Goal: Task Accomplishment & Management: Manage account settings

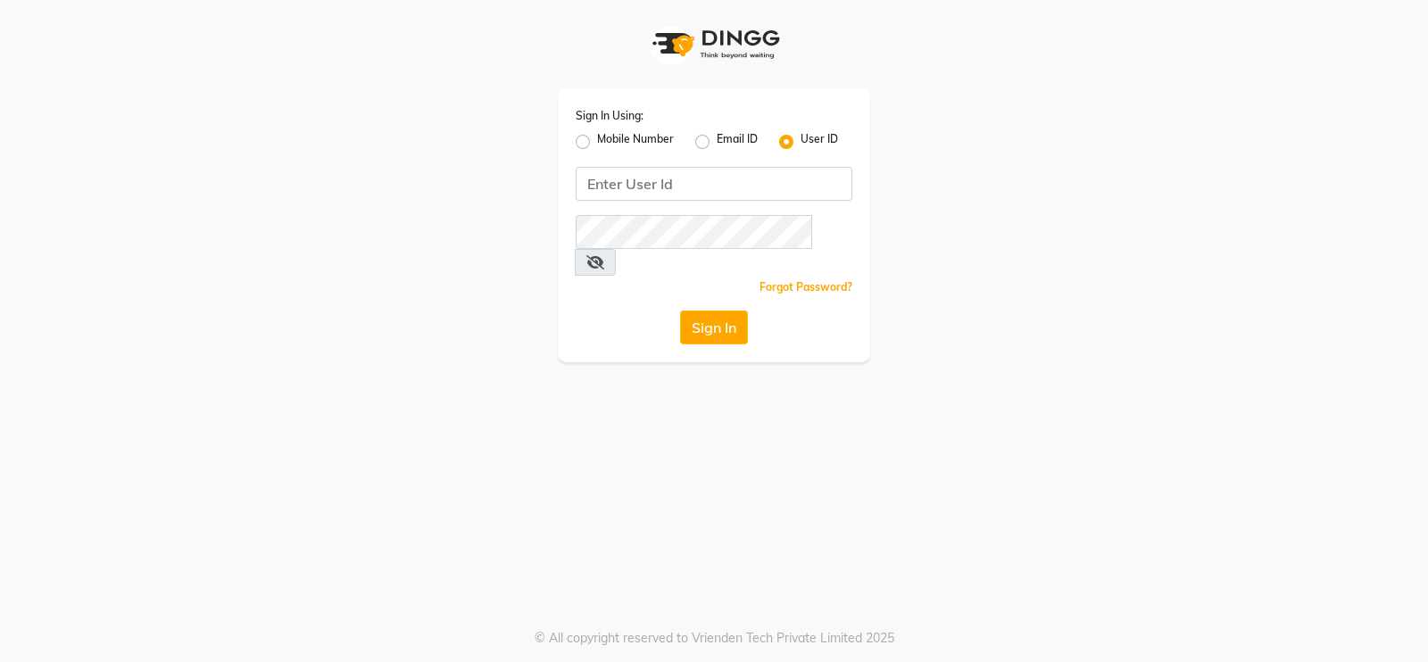
click at [597, 140] on label "Mobile Number" at bounding box center [635, 141] width 77 height 21
click at [597, 140] on input "Mobile Number" at bounding box center [603, 137] width 12 height 12
radio input "true"
radio input "false"
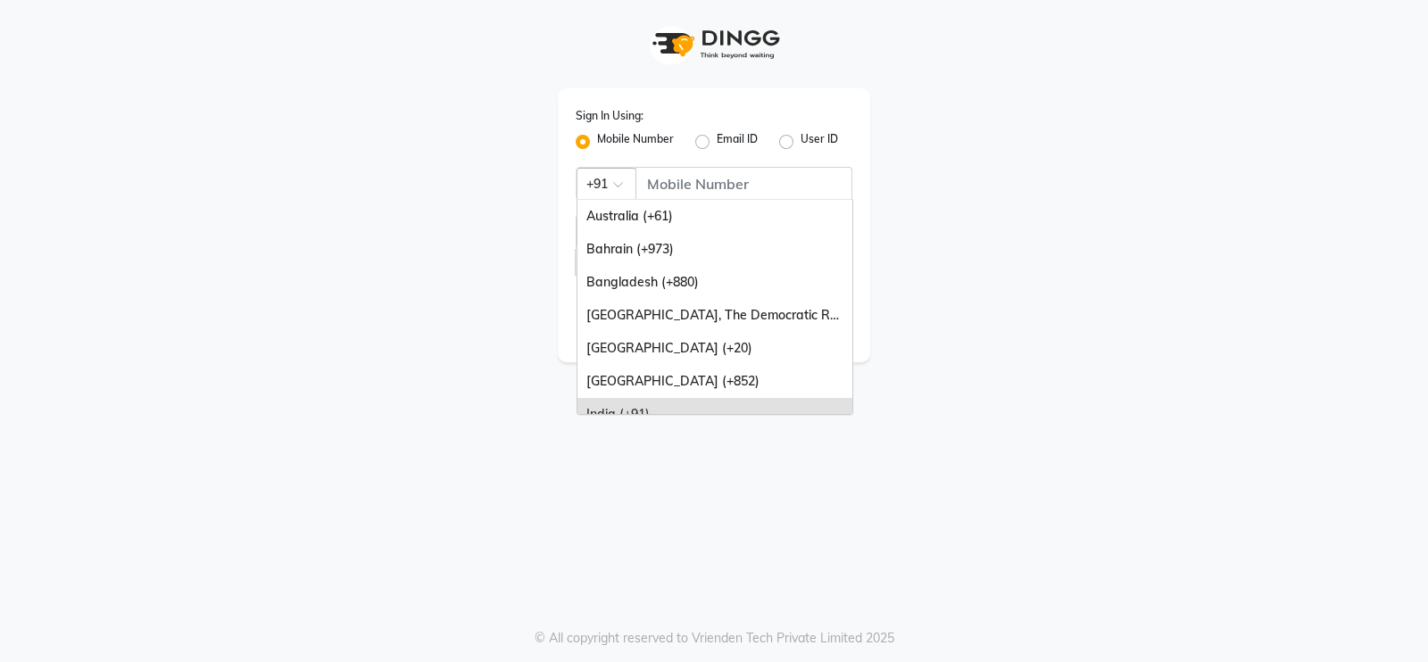
click at [619, 185] on span at bounding box center [624, 189] width 22 height 19
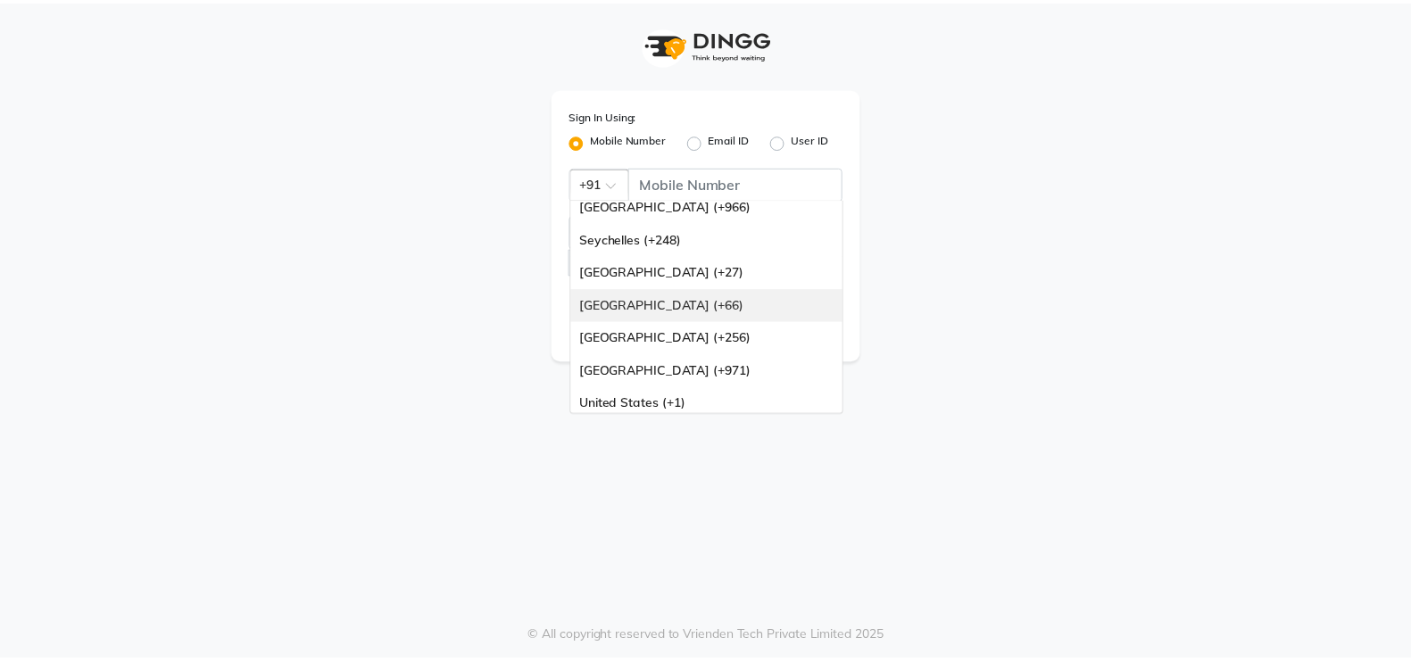
scroll to position [445, 0]
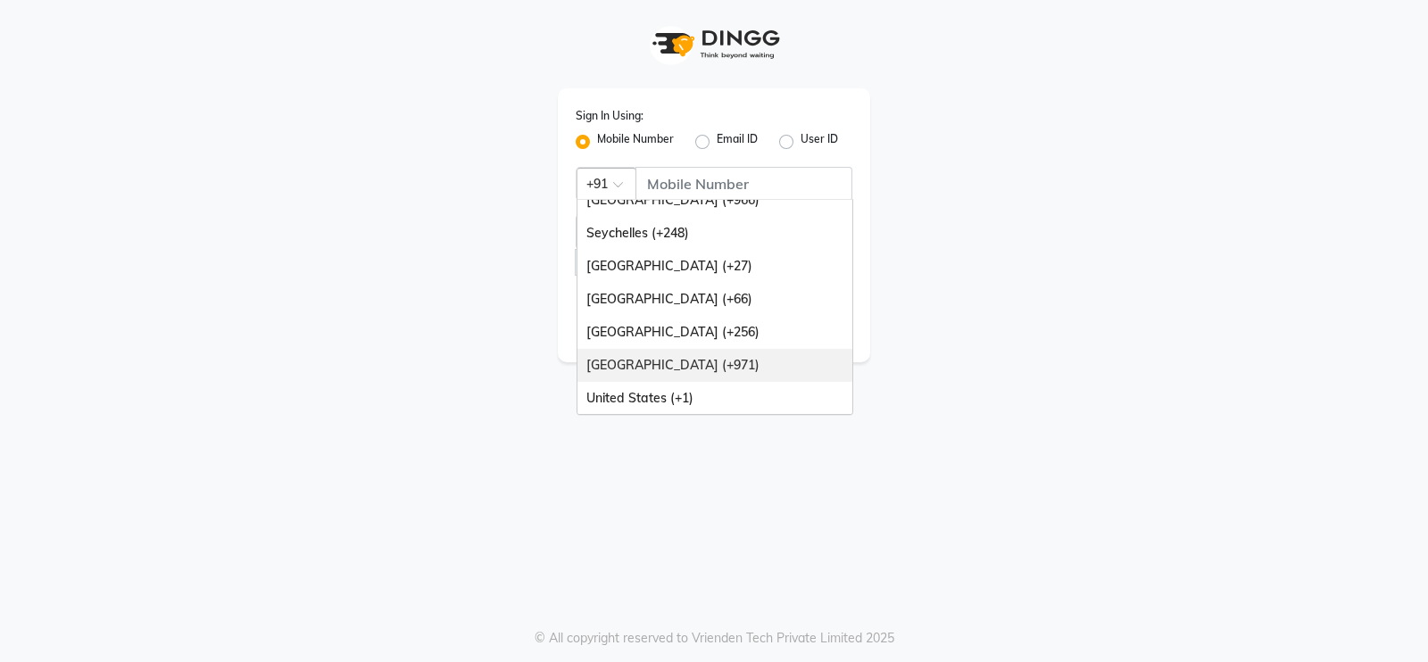
click at [674, 368] on div "[GEOGRAPHIC_DATA] (+971)" at bounding box center [714, 365] width 275 height 33
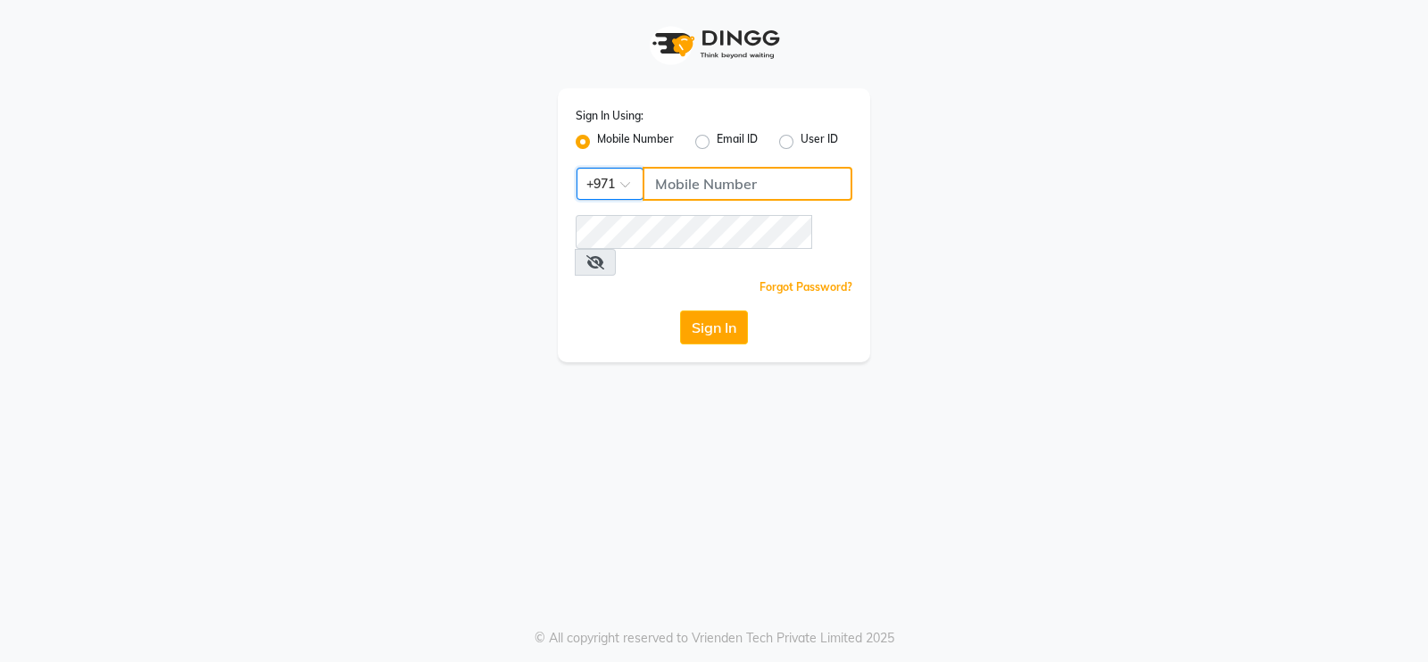
click at [695, 182] on input "Username" at bounding box center [747, 184] width 210 height 34
type input "581938073"
click at [710, 310] on button "Sign In" at bounding box center [714, 327] width 68 height 34
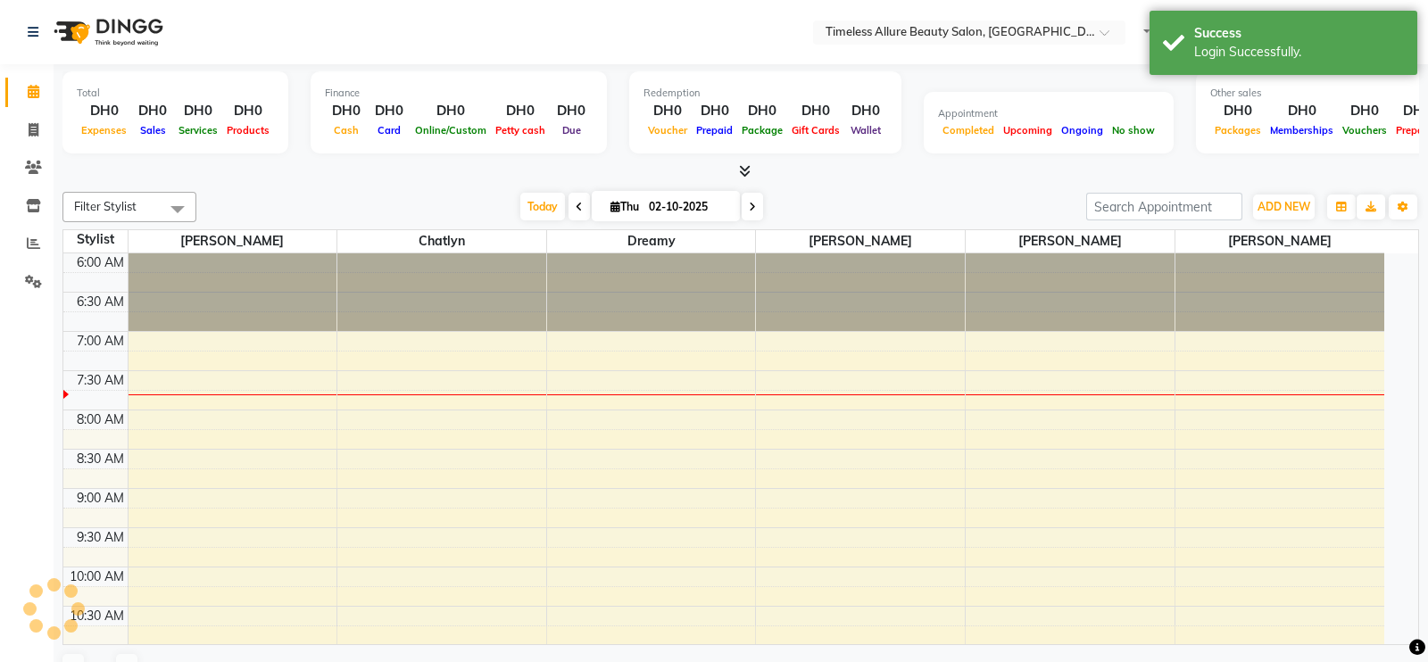
select select "en"
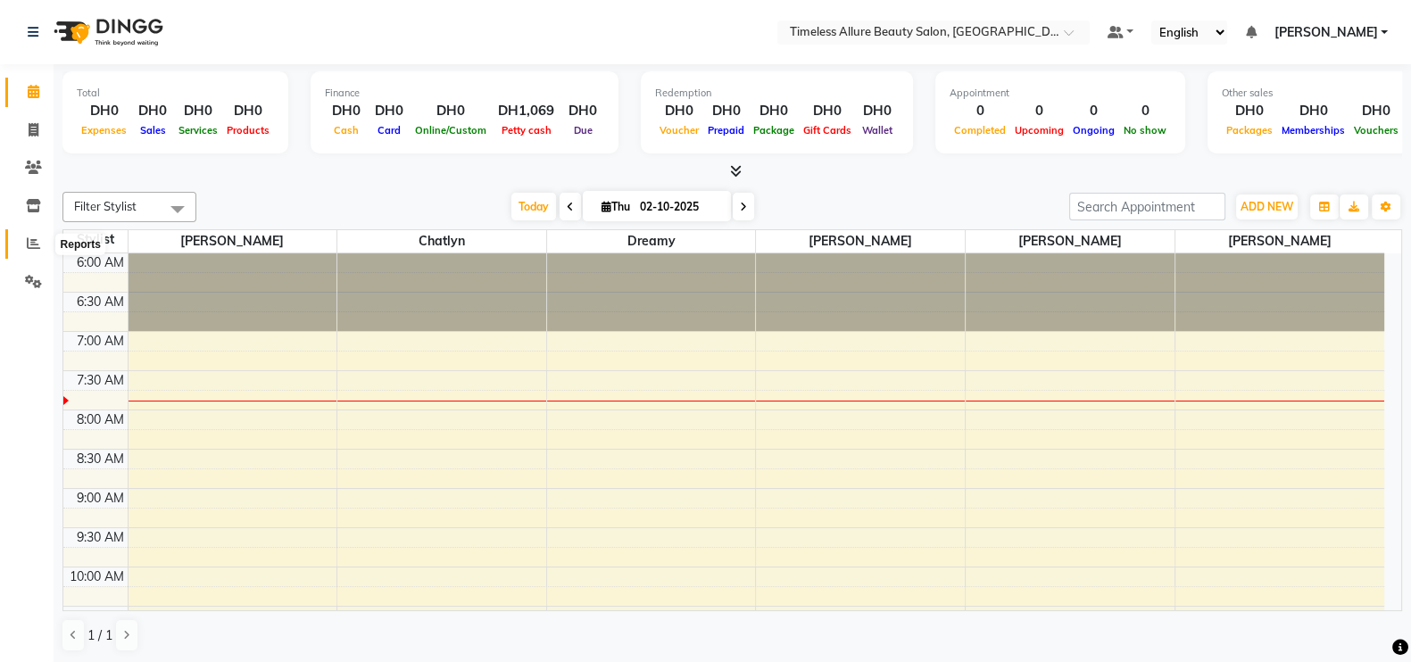
click at [37, 240] on icon at bounding box center [33, 242] width 13 height 13
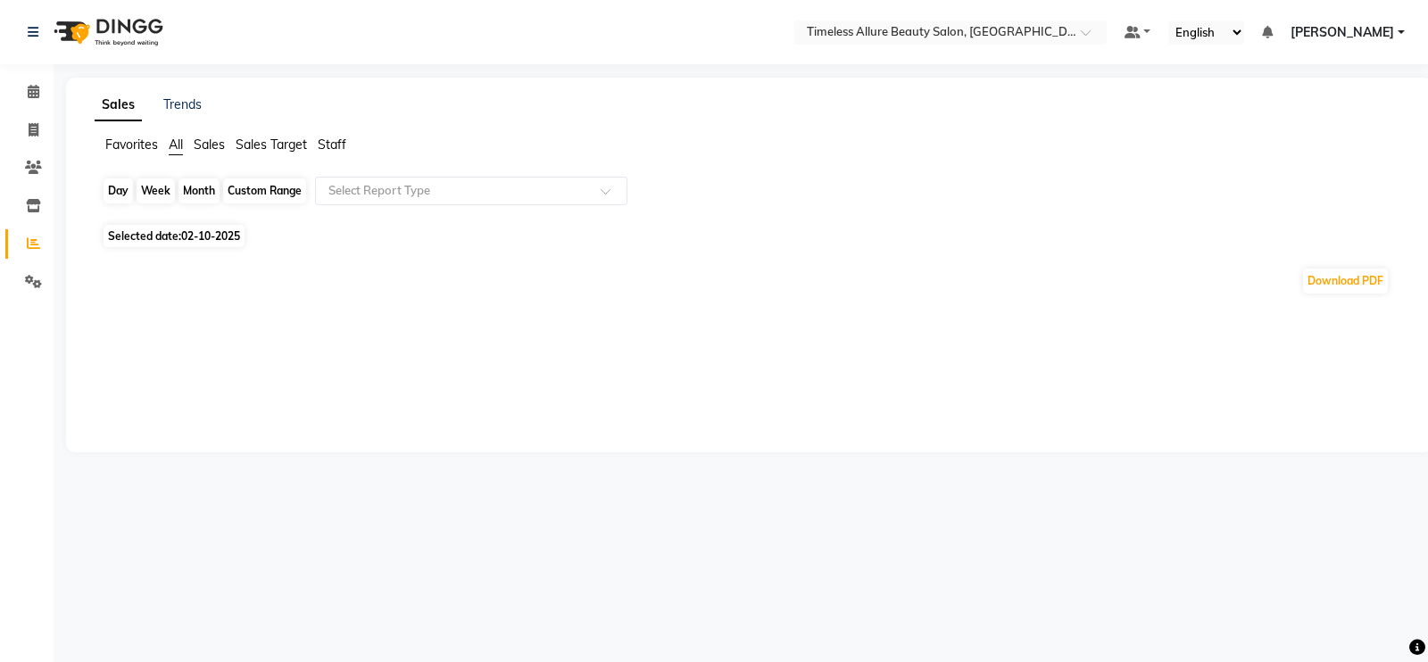
click at [116, 195] on div "Day" at bounding box center [117, 190] width 29 height 25
select select "10"
select select "2025"
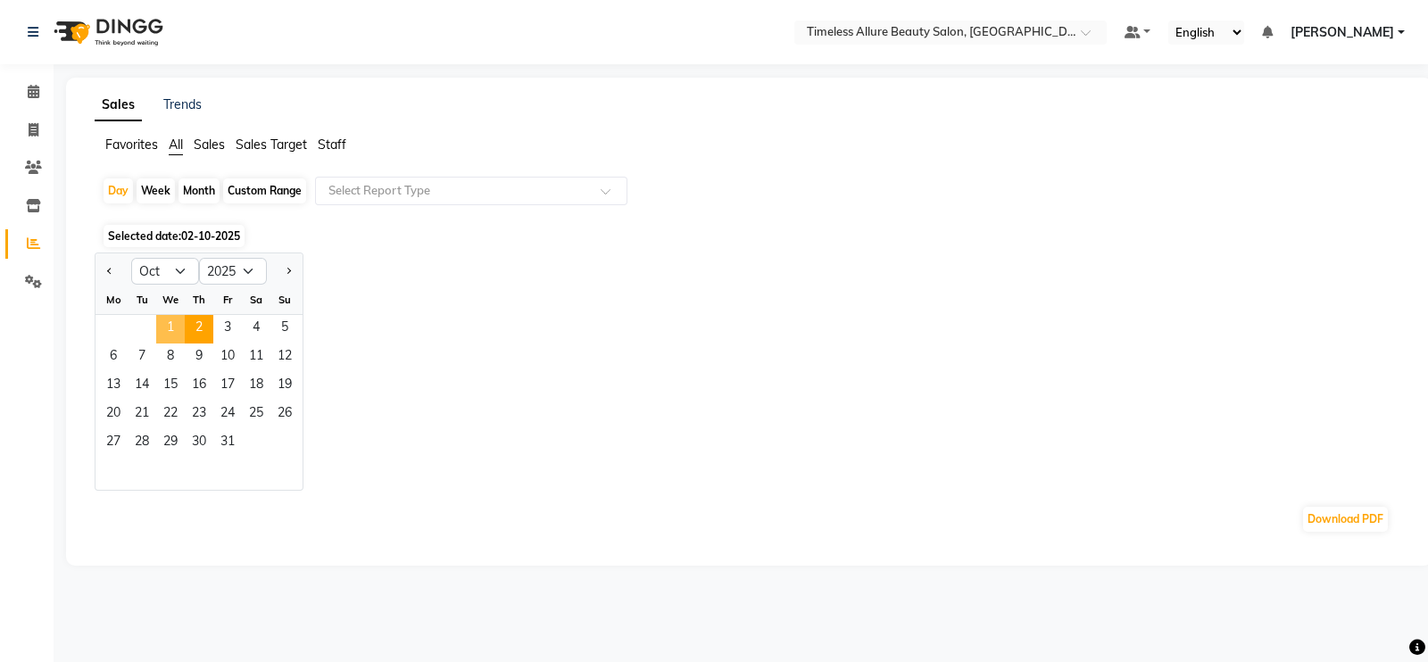
click at [166, 328] on span "1" at bounding box center [170, 329] width 29 height 29
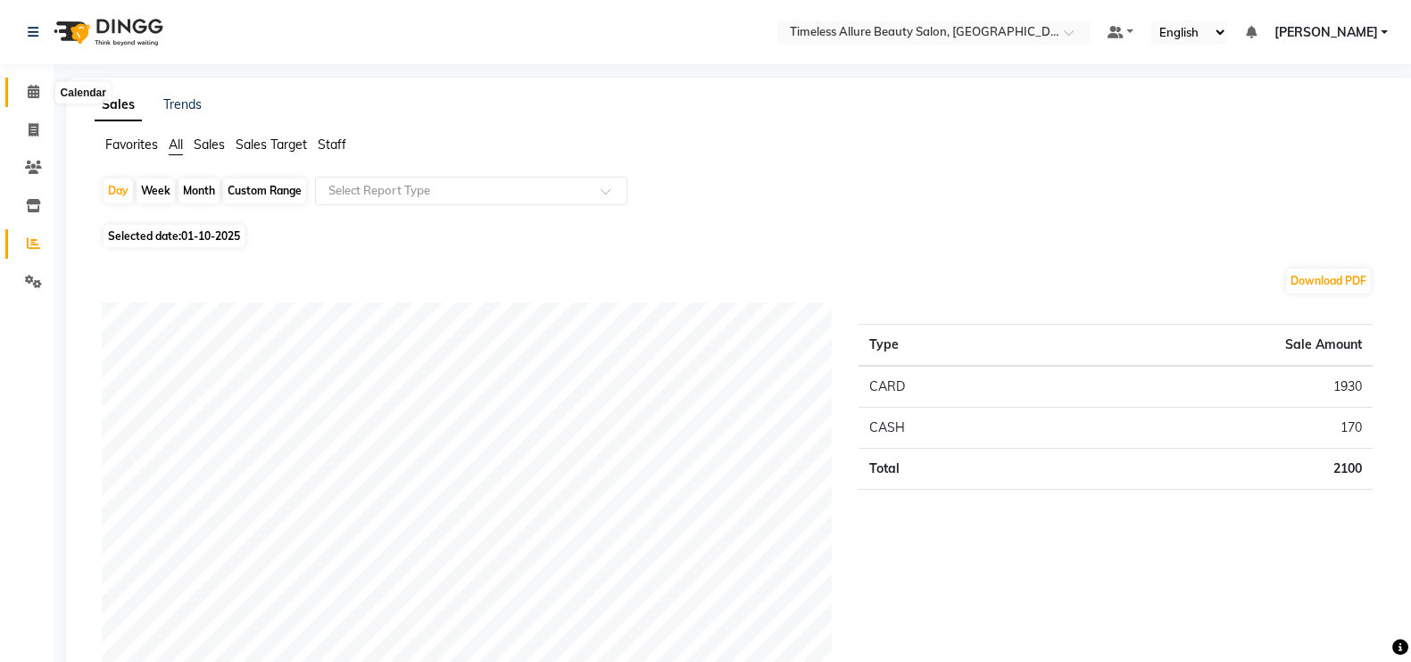
click at [36, 95] on icon at bounding box center [34, 91] width 12 height 13
